Goal: Task Accomplishment & Management: Use online tool/utility

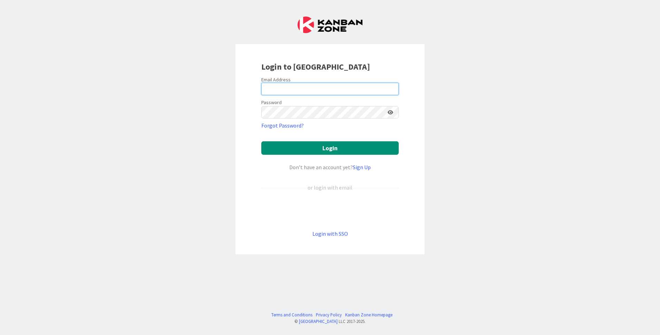
click at [294, 89] on input "email" at bounding box center [329, 89] width 137 height 12
click at [296, 84] on input "email" at bounding box center [329, 89] width 137 height 12
type input "[EMAIL_ADDRESS][PERSON_NAME][DOMAIN_NAME]"
click at [261, 141] on button "Login" at bounding box center [329, 147] width 137 height 13
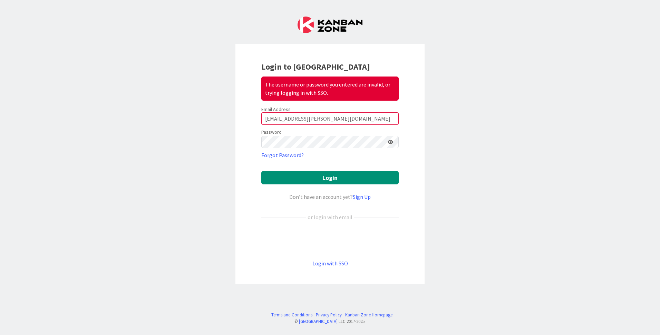
click at [505, 130] on div "Login to Kanban Zone The username or password you entered are invalid, or tryin…" at bounding box center [330, 167] width 660 height 335
click at [261, 171] on button "Login" at bounding box center [329, 177] width 137 height 13
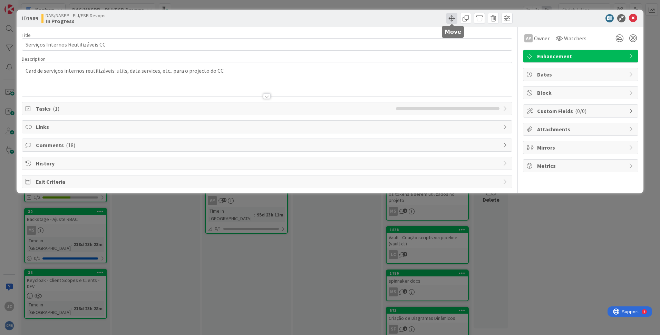
click at [449, 18] on span at bounding box center [451, 18] width 11 height 11
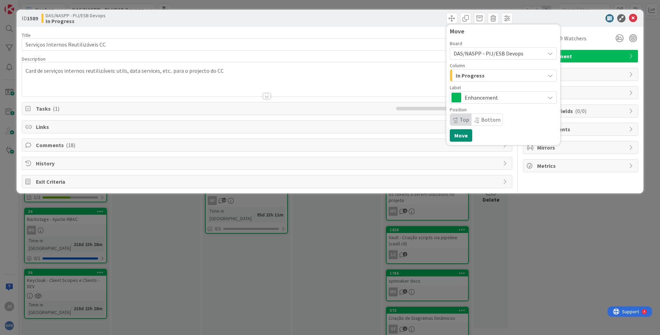
click at [469, 73] on span "In Progress" at bounding box center [469, 75] width 29 height 9
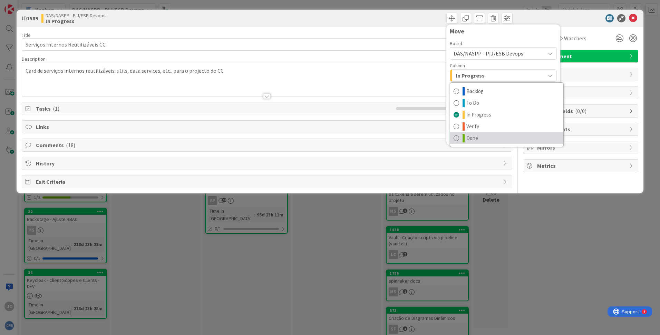
click at [459, 137] on span at bounding box center [456, 138] width 6 height 8
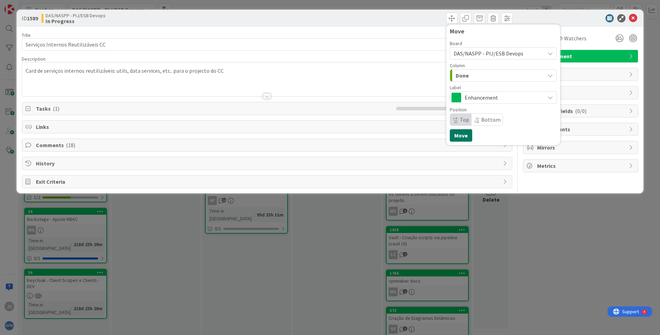
click at [466, 136] on button "Move" at bounding box center [461, 135] width 22 height 12
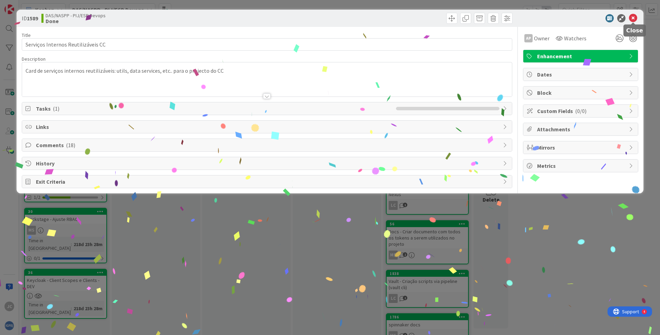
click at [633, 19] on icon at bounding box center [633, 18] width 8 height 8
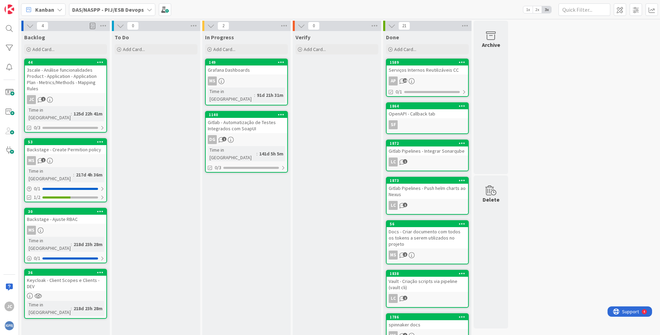
click at [57, 7] on icon at bounding box center [60, 10] width 6 height 6
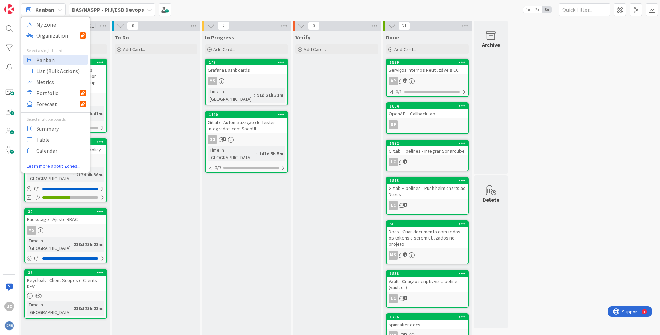
click at [156, 10] on div "Kanban My Zone Organization Select a single board Kanban List (Bulk Actions) Me…" at bounding box center [339, 9] width 641 height 19
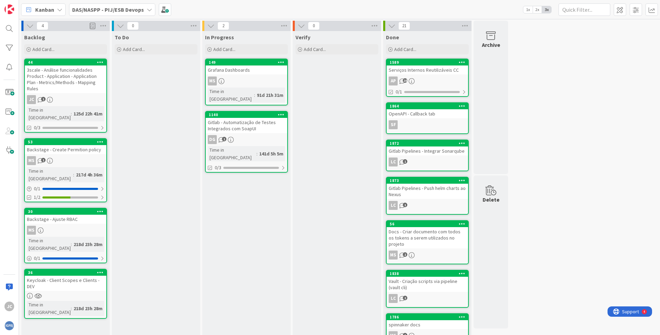
click at [144, 11] on div "DAS/NASPP - PIJ/ESB Devops" at bounding box center [112, 9] width 86 height 12
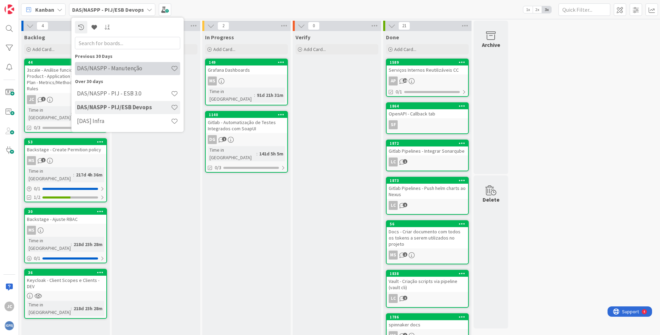
click at [134, 71] on h4 "DAS/NASPP - Manutenção" at bounding box center [124, 68] width 94 height 7
